Goal: Information Seeking & Learning: Learn about a topic

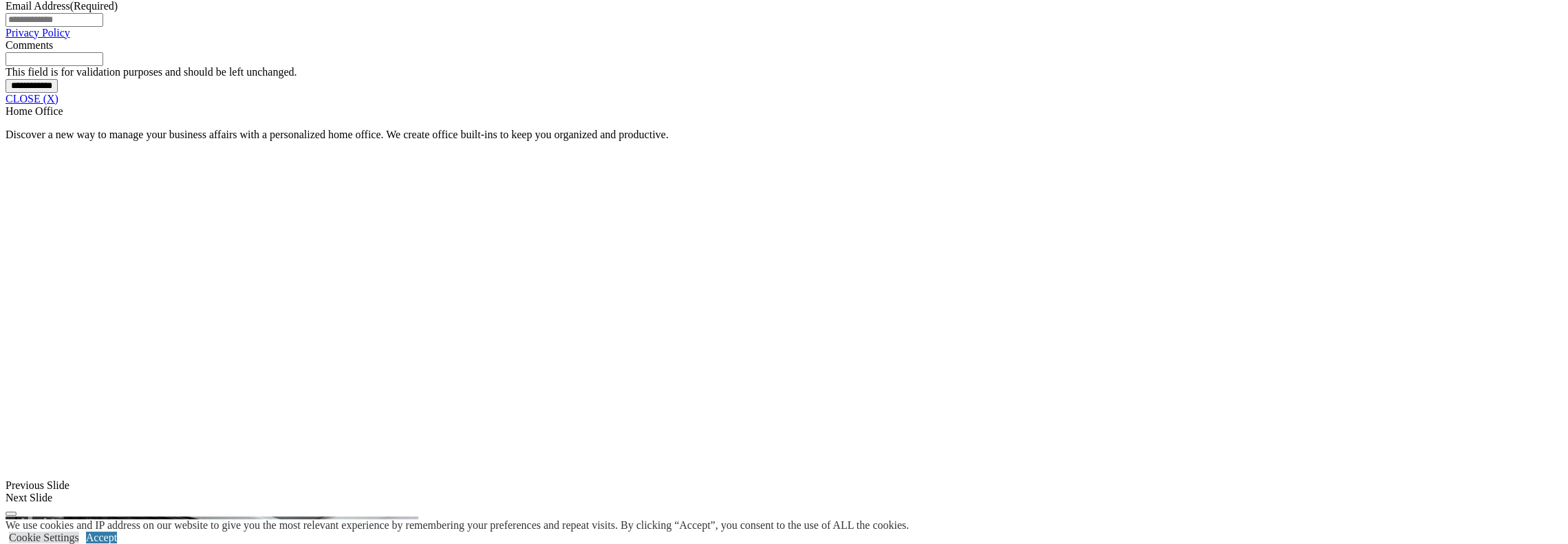
scroll to position [1238, 0]
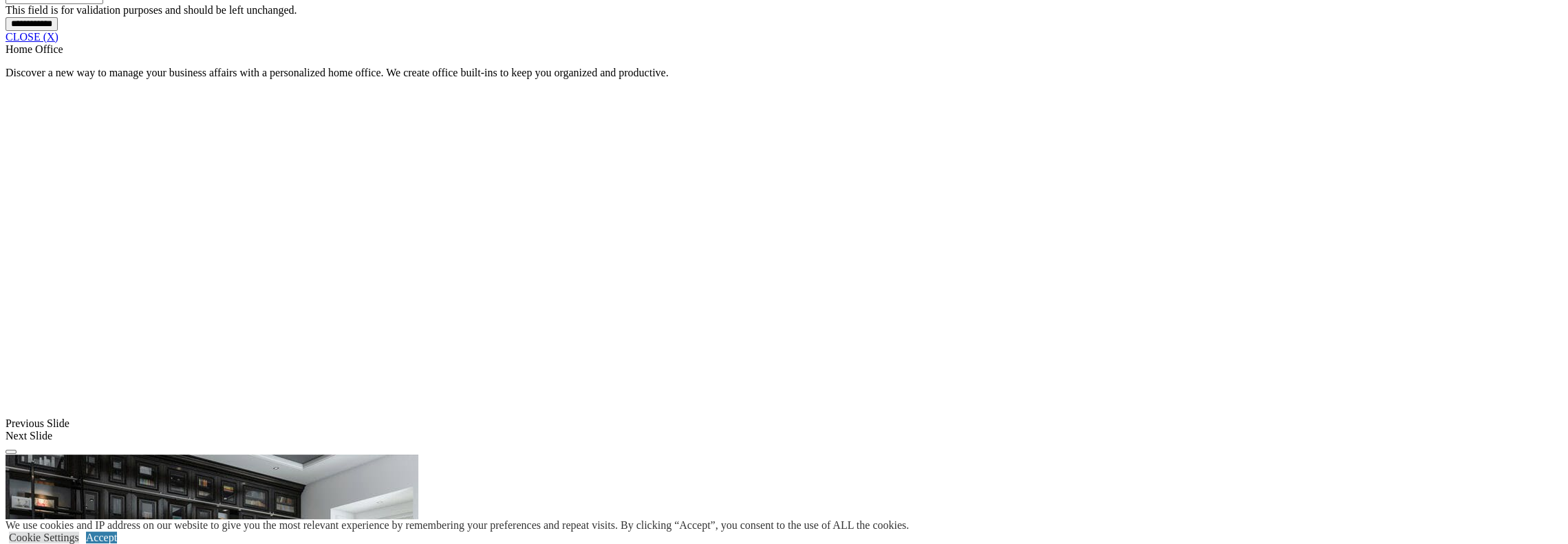
click at [58, 43] on link "CLOSE (X)" at bounding box center [32, 36] width 53 height 12
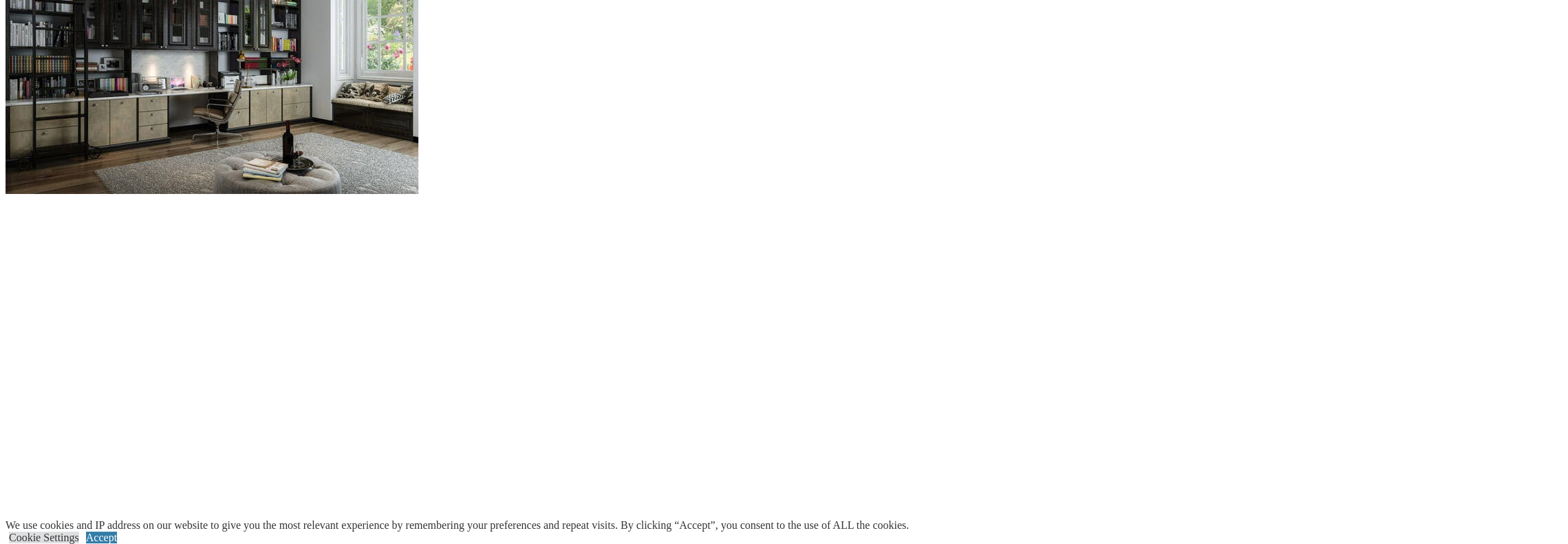
scroll to position [1445, 0]
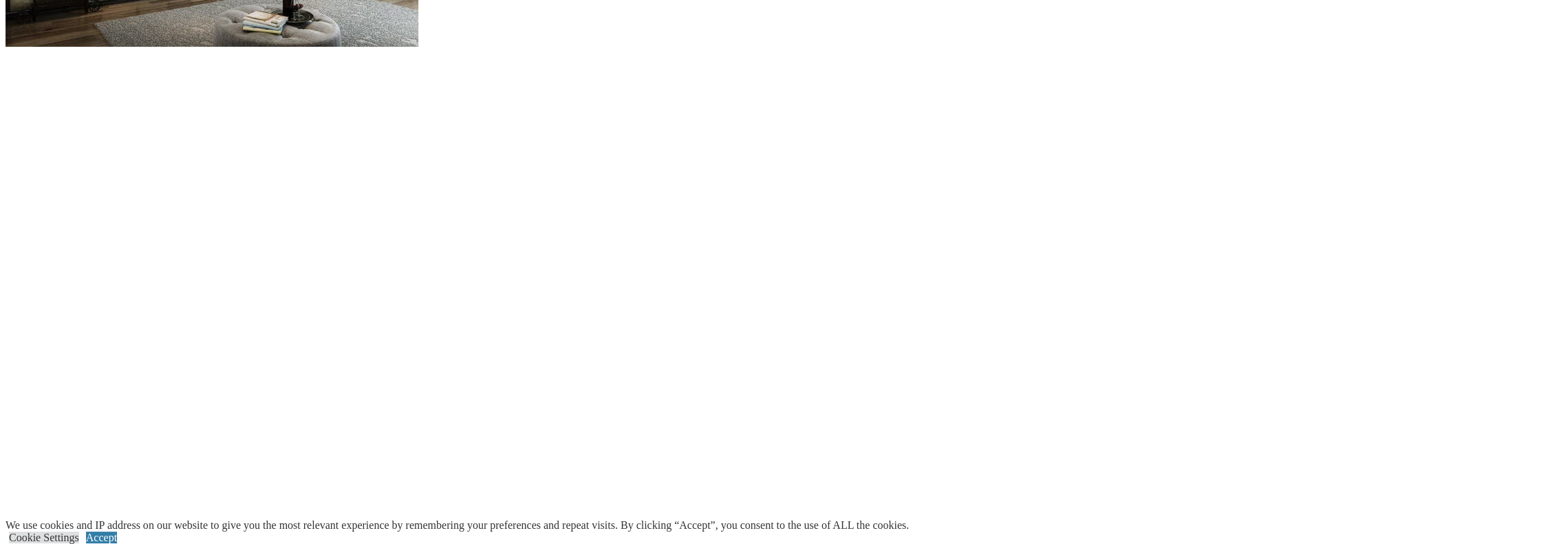
scroll to position [1651, 0]
